Goal: Transaction & Acquisition: Purchase product/service

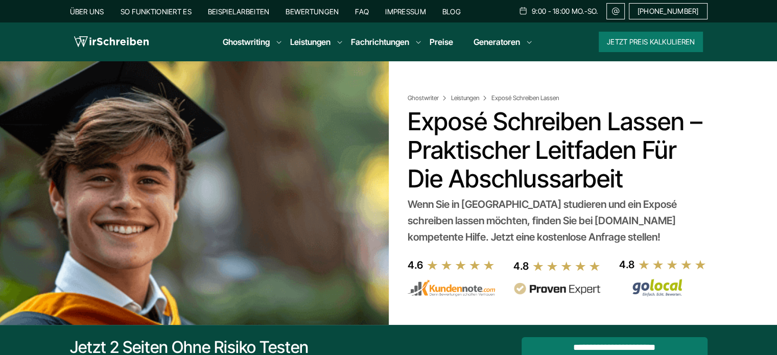
click at [127, 35] on img at bounding box center [111, 41] width 75 height 15
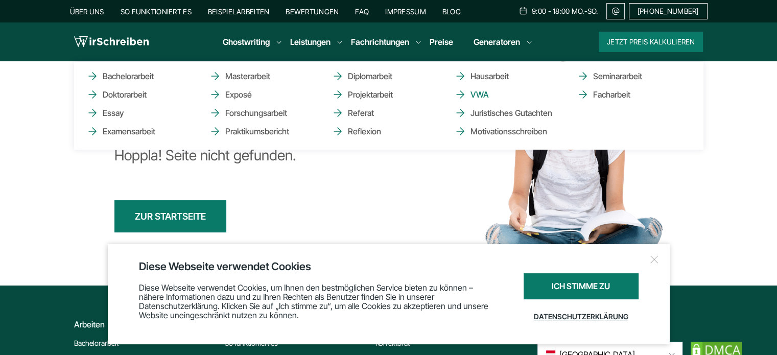
click at [478, 96] on link "VWA" at bounding box center [505, 94] width 102 height 12
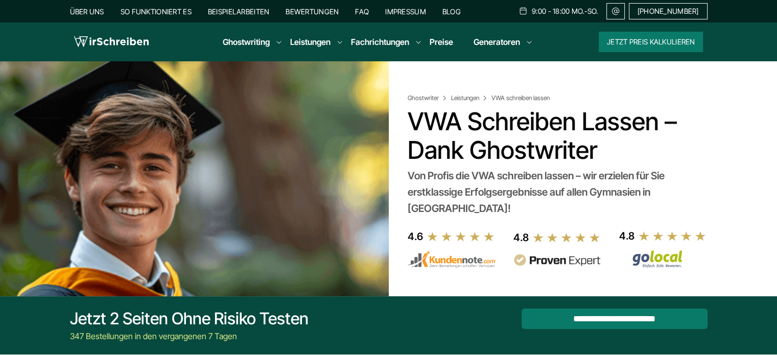
copy h1 "VWA Schreiben Lassen"
drag, startPoint x: 409, startPoint y: 120, endPoint x: 654, endPoint y: 125, distance: 245.4
click at [654, 125] on h1 "VWA Schreiben Lassen – Dank Ghostwriter" at bounding box center [555, 135] width 296 height 57
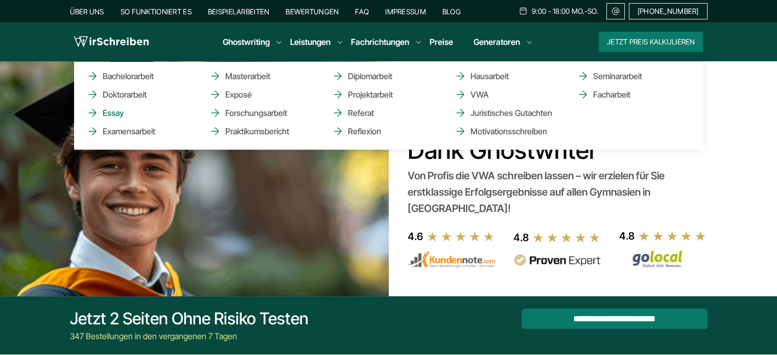
click at [112, 115] on link "Essay" at bounding box center [137, 113] width 102 height 12
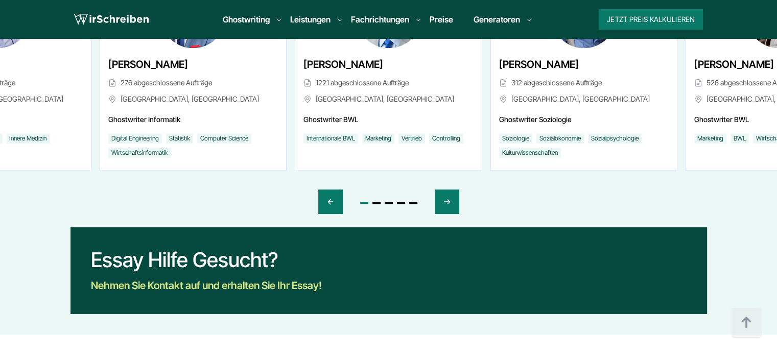
scroll to position [5157, 0]
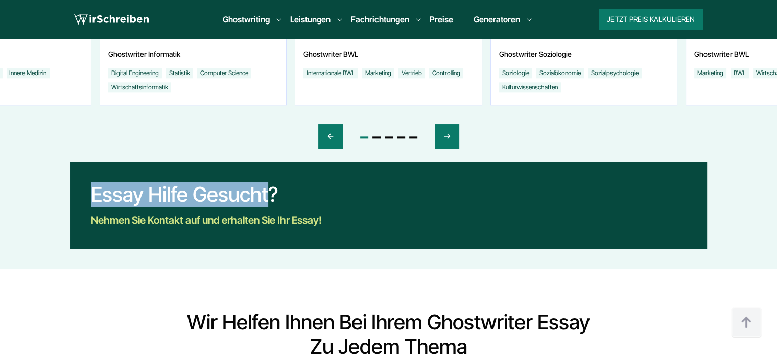
drag, startPoint x: 92, startPoint y: 171, endPoint x: 268, endPoint y: 165, distance: 176.4
click at [268, 182] on div "Essay Hilfe gesucht?" at bounding box center [206, 194] width 231 height 25
copy div "Essay Hilfe gesucht"
click at [148, 182] on div "Essay Hilfe gesucht?" at bounding box center [206, 194] width 231 height 25
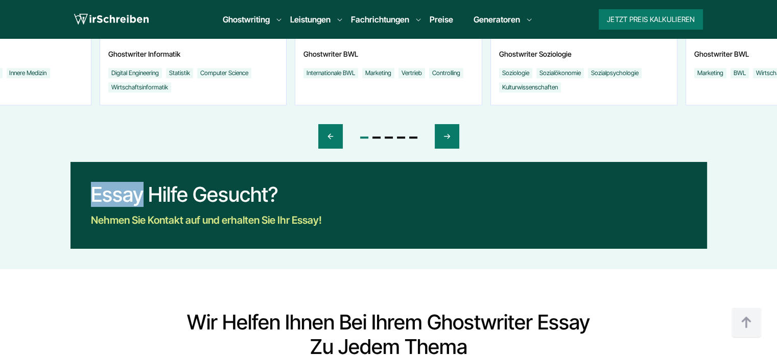
drag, startPoint x: 143, startPoint y: 168, endPoint x: 88, endPoint y: 171, distance: 55.3
click at [88, 171] on div "Essay Hilfe gesucht? Nehmen Sie Kontakt auf und erhalten Sie Ihr Essay! JETZT P…" at bounding box center [389, 205] width 637 height 87
copy div "Essay"
click at [253, 182] on div "Essay Hilfe gesucht?" at bounding box center [206, 194] width 231 height 25
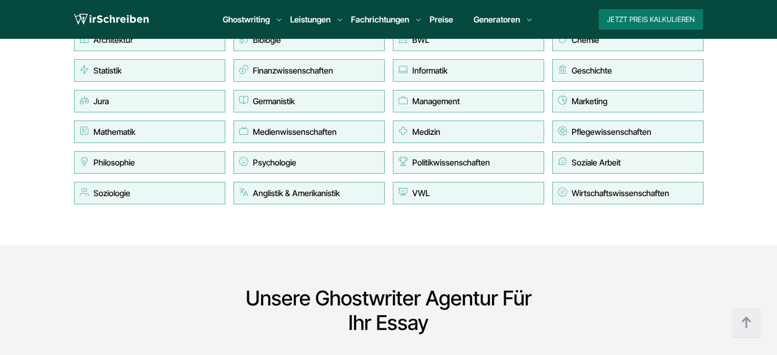
scroll to position [5413, 0]
